Goal: Information Seeking & Learning: Learn about a topic

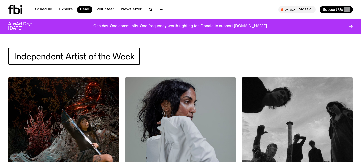
click at [166, 56] on div "Independent Artist of the Week" at bounding box center [180, 56] width 345 height 17
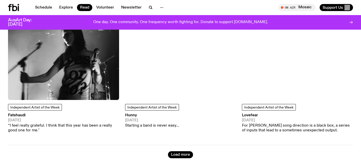
scroll to position [2525, 0]
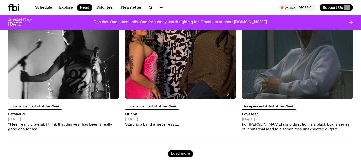
click at [177, 150] on button "Load more" at bounding box center [180, 153] width 25 height 7
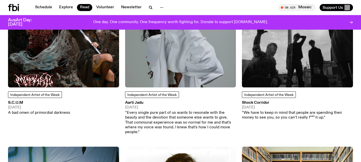
scroll to position [0, 0]
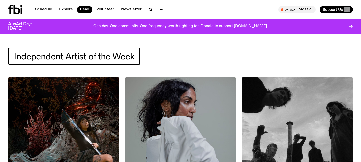
click at [130, 56] on span "Independent Artist of the Week" at bounding box center [74, 56] width 120 height 10
click at [146, 11] on button "button" at bounding box center [150, 9] width 10 height 7
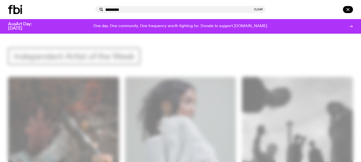
type input "*********"
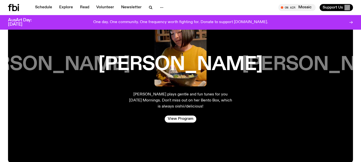
scroll to position [1134, 0]
